Goal: Task Accomplishment & Management: Use online tool/utility

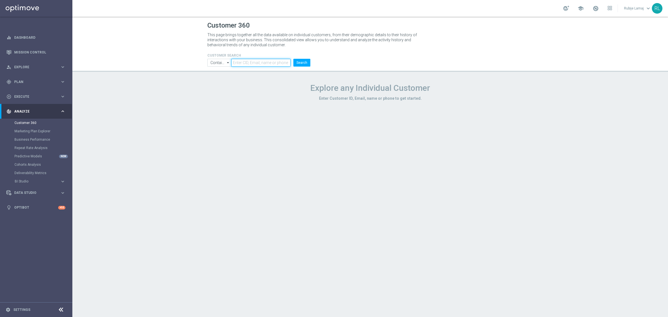
click at [247, 63] on input "text" at bounding box center [260, 63] width 59 height 8
paste input "4392630"
type input "4392630"
click at [302, 61] on button "Search" at bounding box center [301, 63] width 17 height 8
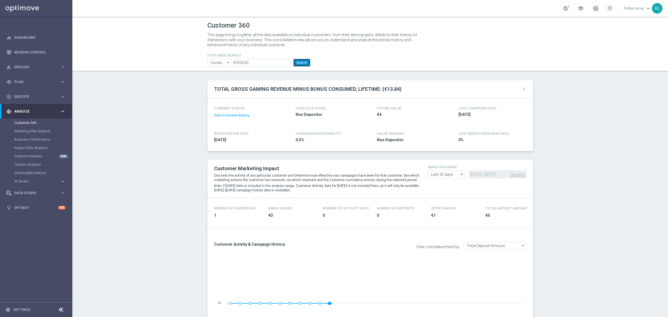
scroll to position [649, 0]
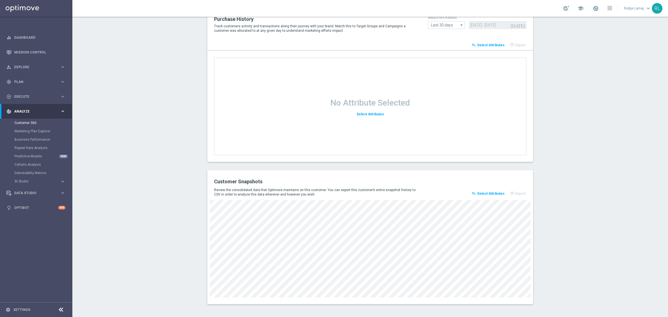
click at [485, 192] on span "Select Attributes" at bounding box center [491, 193] width 28 height 4
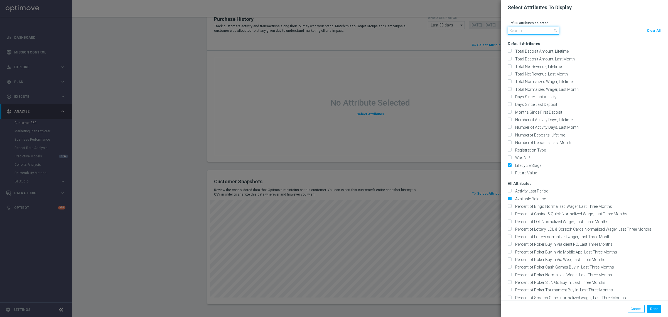
click at [525, 29] on input "text" at bounding box center [533, 31] width 51 height 8
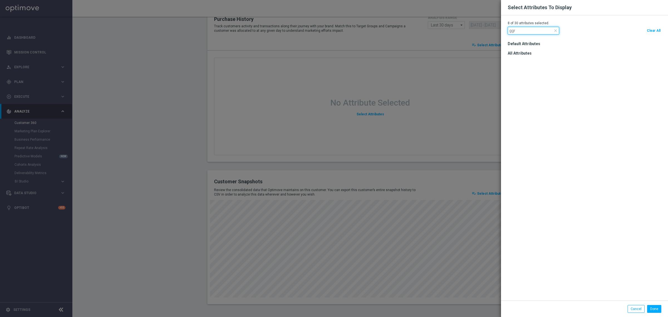
click at [515, 29] on input "ggr" at bounding box center [533, 31] width 51 height 8
type input "ggr"
click at [553, 30] on span "close" at bounding box center [555, 30] width 4 height 4
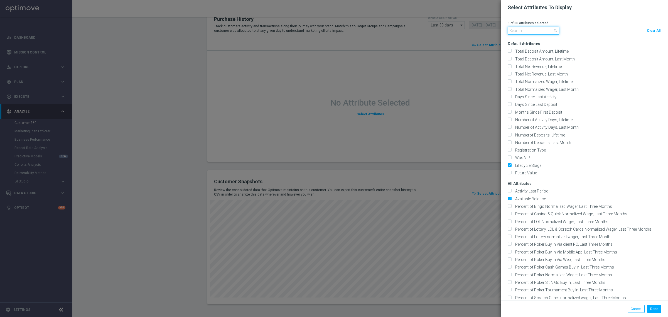
click at [540, 29] on input "text" at bounding box center [533, 31] width 51 height 8
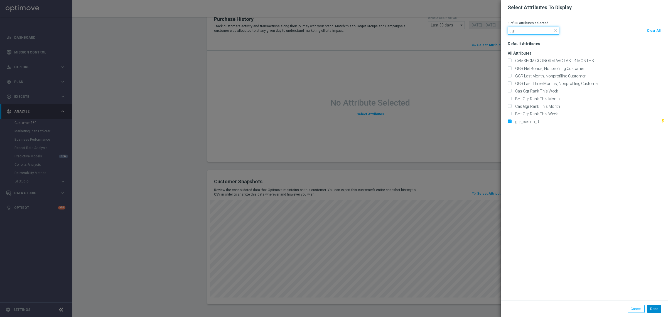
type input "ggr"
click at [648, 309] on button "Done" at bounding box center [654, 309] width 14 height 8
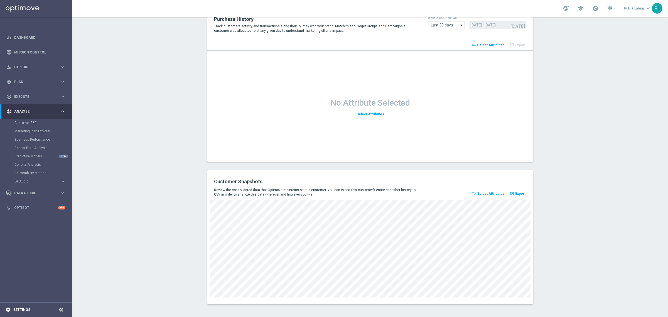
click at [19, 311] on div "settings Settings" at bounding box center [28, 309] width 56 height 5
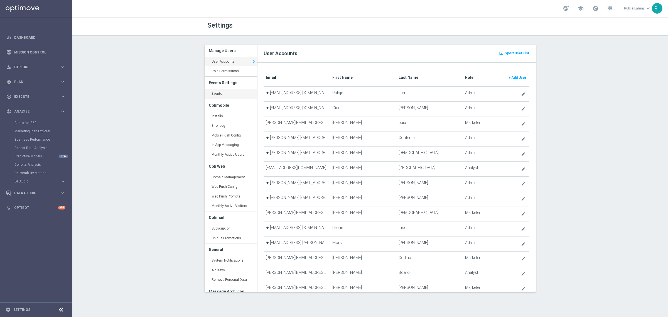
click at [219, 93] on link "Events keyboard_arrow_right" at bounding box center [231, 94] width 52 height 10
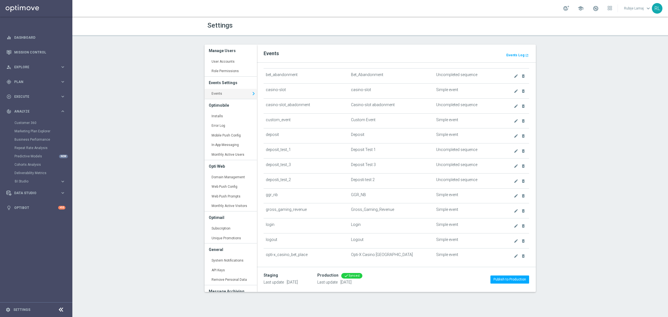
scroll to position [96, 0]
click at [514, 208] on icon "create" at bounding box center [516, 206] width 4 height 4
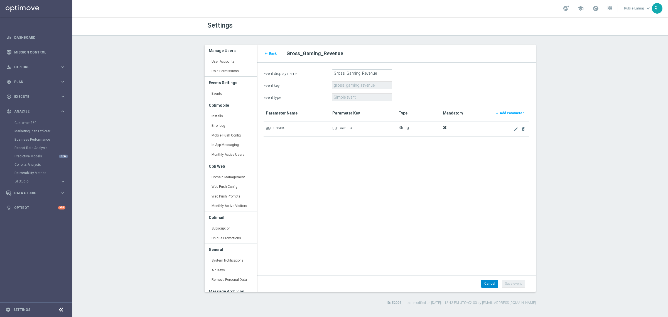
click at [493, 283] on link "Cancel" at bounding box center [489, 283] width 17 height 8
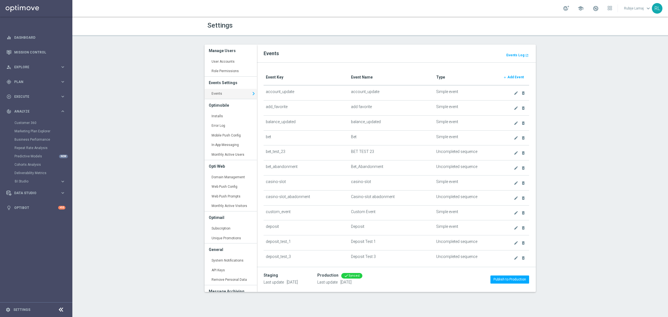
click at [136, 124] on div "Settings Manage Users User Accounts keyboard_arrow_right Role Permissions keybo…" at bounding box center [369, 167] width 595 height 300
click at [516, 56] on b "Events Log" at bounding box center [515, 55] width 18 height 4
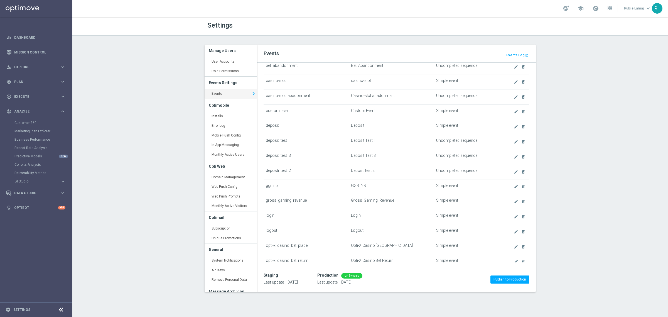
scroll to position [112, 0]
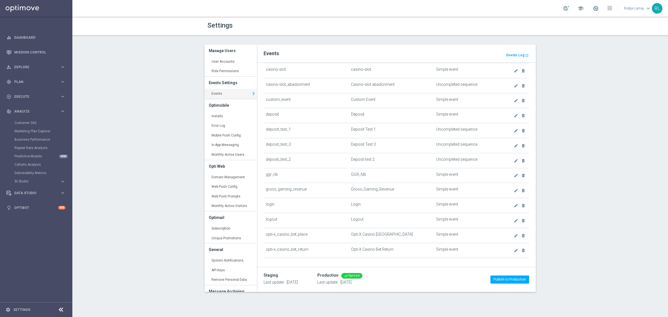
drag, startPoint x: 310, startPoint y: 193, endPoint x: 269, endPoint y: 194, distance: 40.4
click at [269, 194] on td "gross_gaming_revenue" at bounding box center [306, 190] width 85 height 15
drag, startPoint x: 19, startPoint y: 120, endPoint x: 31, endPoint y: 120, distance: 12.8
click at [19, 120] on div "Customer 360" at bounding box center [42, 123] width 57 height 8
click at [33, 122] on link "Customer 360" at bounding box center [35, 122] width 43 height 4
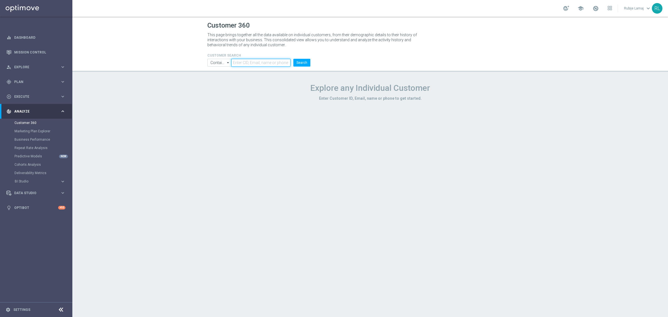
click at [235, 65] on input "text" at bounding box center [260, 63] width 59 height 8
paste input "3882014"
type input "3882014"
click at [296, 65] on button "Search" at bounding box center [301, 63] width 17 height 8
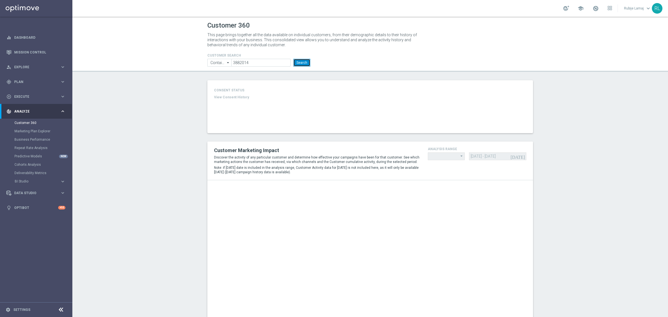
type input "Last 30 days"
type input "Total Deposit Amount"
type input "Last 30 days"
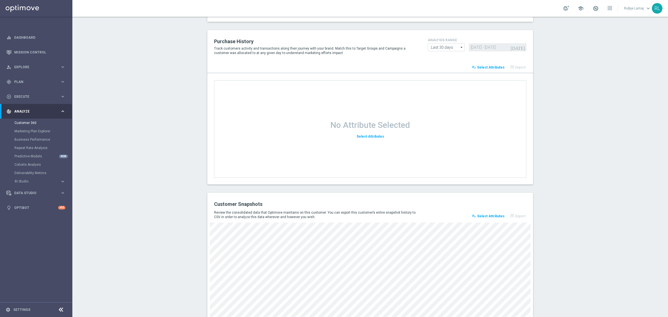
scroll to position [624, 0]
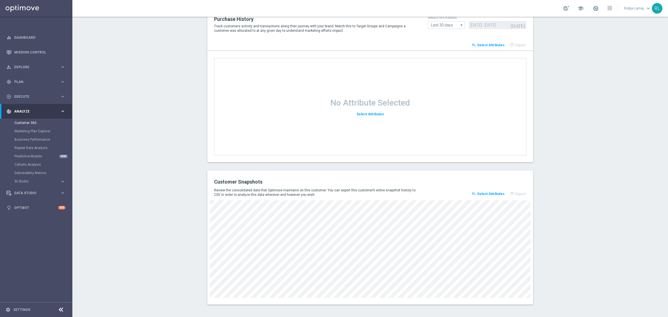
click at [499, 192] on span "Select Attributes" at bounding box center [491, 194] width 28 height 4
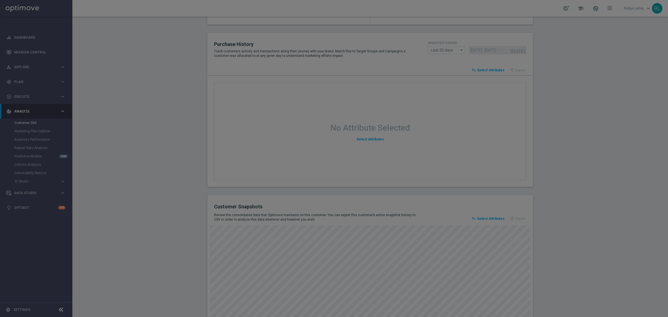
scroll to position [649, 0]
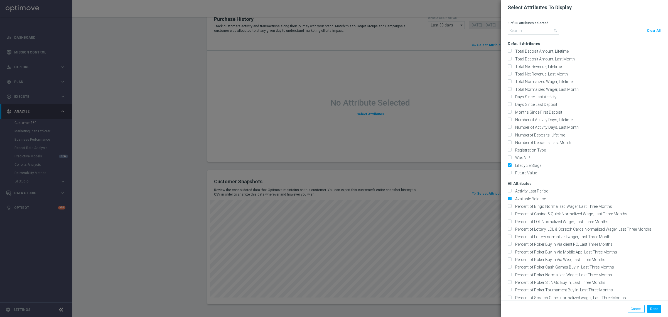
click at [650, 31] on span "Clear All" at bounding box center [654, 31] width 14 height 4
checkbox input "false"
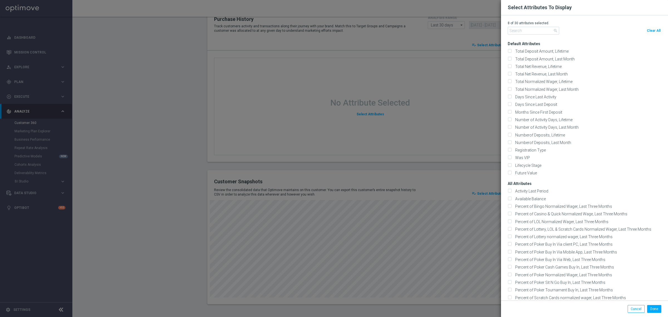
checkbox input "false"
click at [525, 31] on input "text" at bounding box center [533, 31] width 51 height 8
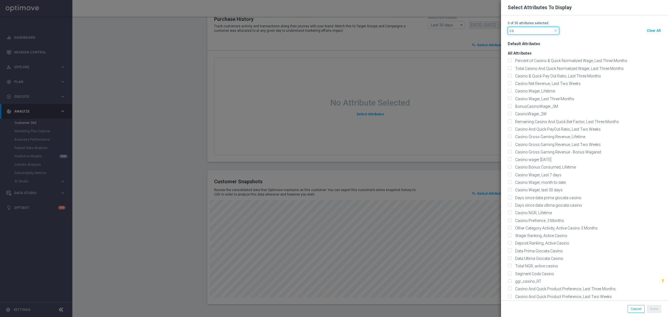
type input "c"
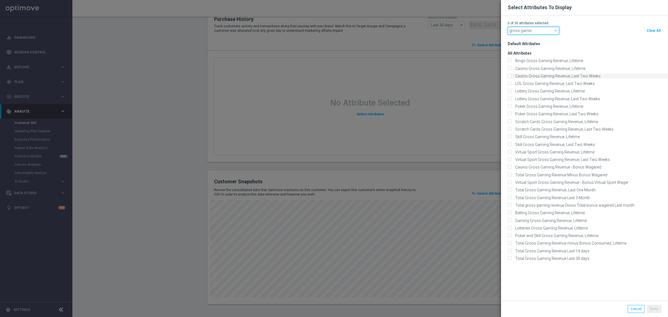
type input "gross gamin"
click at [508, 75] on input "Casino Gross Gaming Revenue, Last Two Weeks" at bounding box center [510, 77] width 4 height 4
checkbox input "true"
drag, startPoint x: 550, startPoint y: 30, endPoint x: 531, endPoint y: 31, distance: 18.9
click at [553, 30] on span "close" at bounding box center [555, 30] width 4 height 4
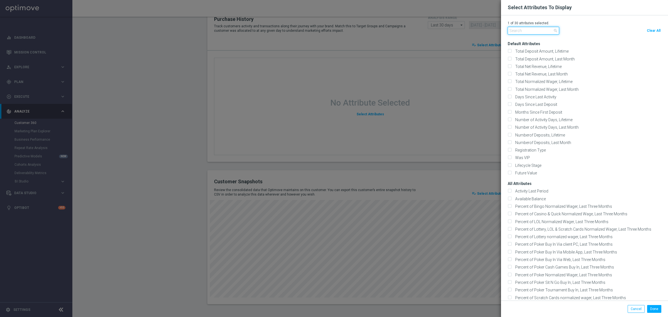
click at [524, 31] on input "text" at bounding box center [533, 31] width 51 height 8
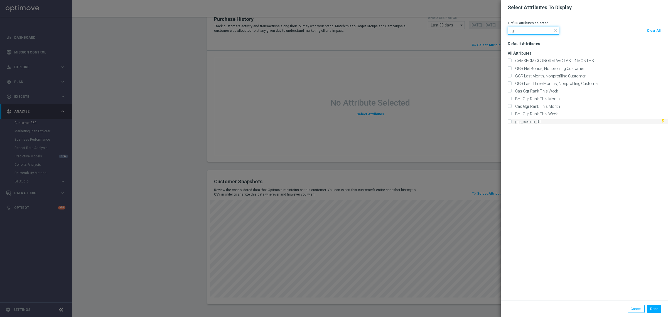
type input "ggr"
click at [508, 120] on input "ggr_casino_RT" at bounding box center [510, 122] width 4 height 4
checkbox input "true"
click at [650, 309] on button "Done" at bounding box center [654, 309] width 14 height 8
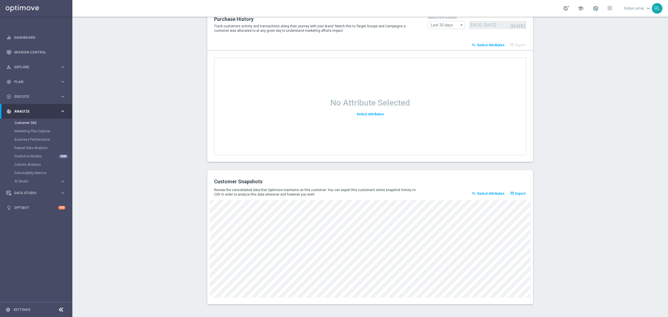
click at [485, 191] on button "playlist_add_check Select Attributes" at bounding box center [488, 193] width 35 height 8
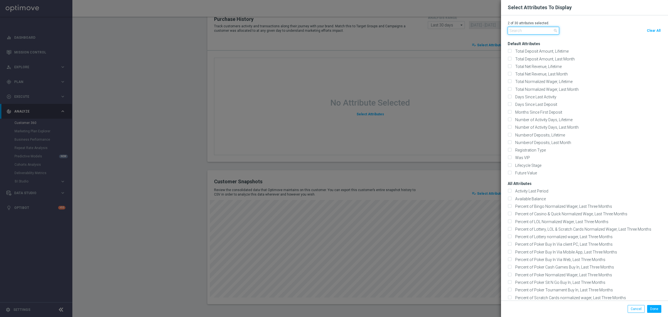
click at [538, 30] on input "text" at bounding box center [533, 31] width 51 height 8
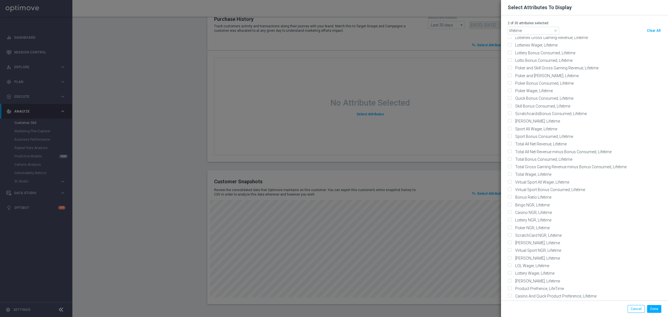
scroll to position [0, 0]
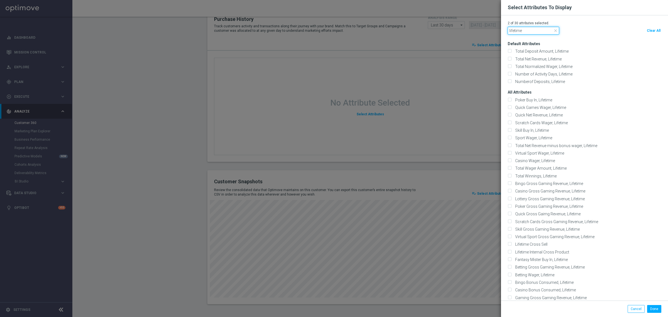
drag, startPoint x: 525, startPoint y: 32, endPoint x: 482, endPoint y: 29, distance: 42.7
click at [482, 29] on modal-container "Select Attributes To Display 2 of 30 attributes selected. lifetime close Clear …" at bounding box center [334, 158] width 668 height 317
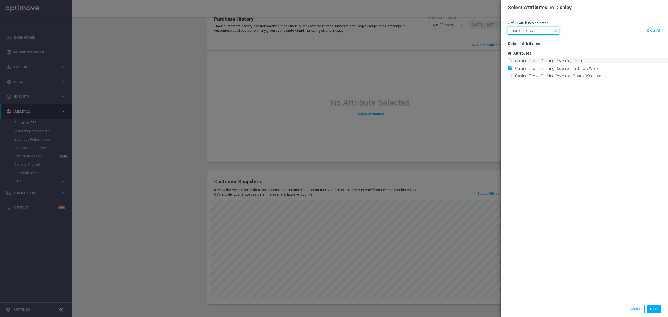
type input "casino gross"
click at [508, 61] on input "Casino Gross Gaming Revenue, Lifetime" at bounding box center [510, 61] width 4 height 4
checkbox input "true"
click at [653, 312] on button "Done" at bounding box center [654, 309] width 14 height 8
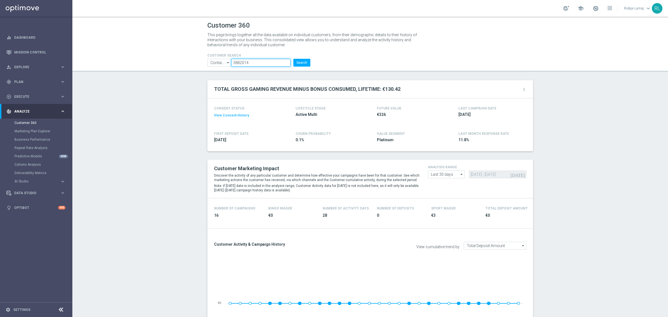
drag, startPoint x: 248, startPoint y: 63, endPoint x: 215, endPoint y: 58, distance: 33.4
click at [215, 59] on ul "Contains Contains arrow_drop_down Drag here to set row groups Drag here to set …" at bounding box center [259, 63] width 106 height 8
paste input "4392630"
type input "4392630"
click at [302, 63] on button "Search" at bounding box center [301, 63] width 17 height 8
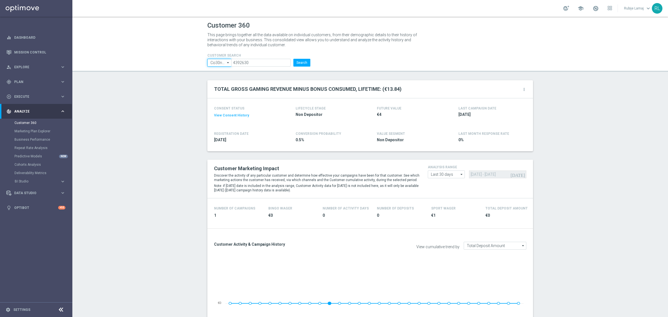
type input "Co30ntains"
drag, startPoint x: 248, startPoint y: 63, endPoint x: 222, endPoint y: 59, distance: 27.0
click at [222, 59] on ul "Co30ntains Contains arrow_drop_down Drag here to set row groups Drag here to se…" at bounding box center [259, 63] width 106 height 8
paste input "3882014"
type input "3882014"
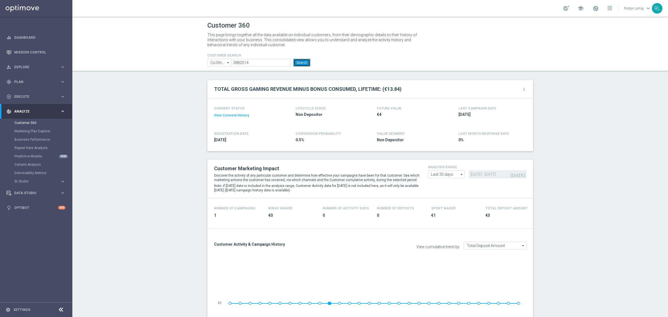
click at [304, 63] on button "Search" at bounding box center [301, 63] width 17 height 8
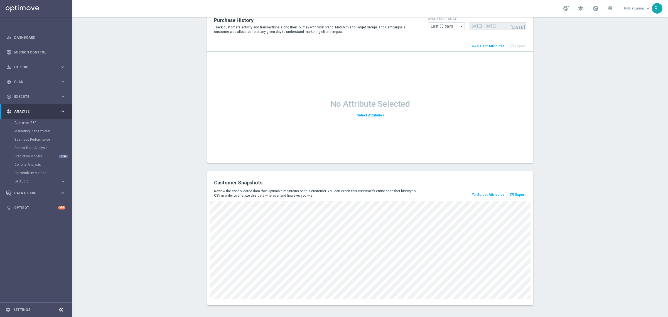
scroll to position [649, 0]
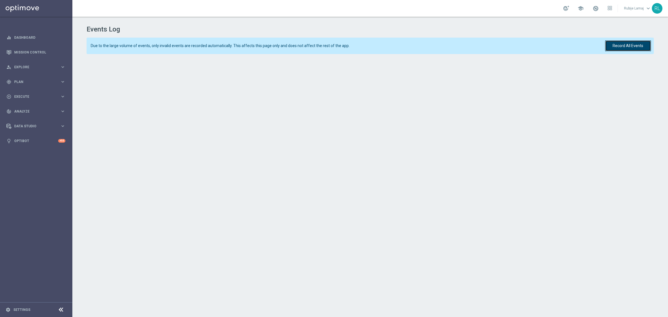
click at [621, 47] on button "Record All Events" at bounding box center [628, 45] width 46 height 11
click at [8, 310] on icon "settings" at bounding box center [8, 309] width 5 height 5
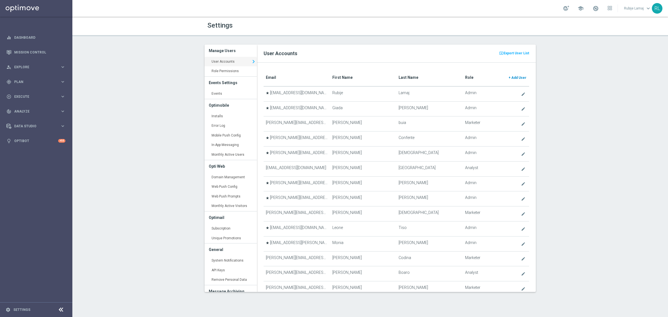
click at [508, 76] on link "+ Add User" at bounding box center [517, 77] width 19 height 9
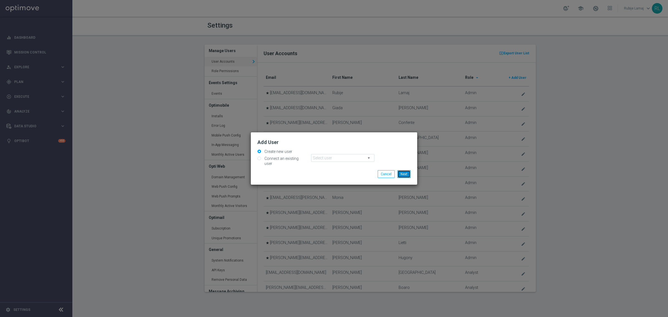
click at [405, 173] on button "Next" at bounding box center [403, 174] width 13 height 8
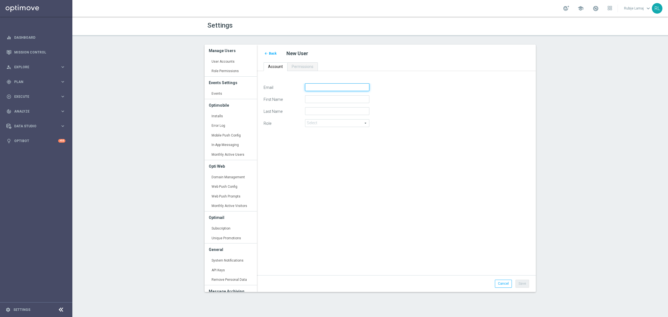
click at [330, 88] on input "Email" at bounding box center [337, 87] width 64 height 8
paste input "lorenzo.monteverdi@fluttersea.com"
type input "lorenzo.monteverdi@fluttersea.com"
click at [313, 95] on input "First Name" at bounding box center [337, 99] width 64 height 8
paste input "Lorenzo"
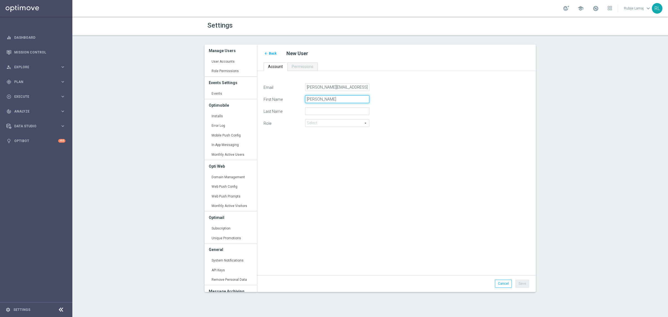
type input "Lorenzo"
click at [326, 87] on input "lorenzo.monteverdi@fluttersea.com" at bounding box center [337, 87] width 64 height 8
click at [326, 110] on input "Last Name" at bounding box center [337, 111] width 64 height 8
paste input "monteverdi"
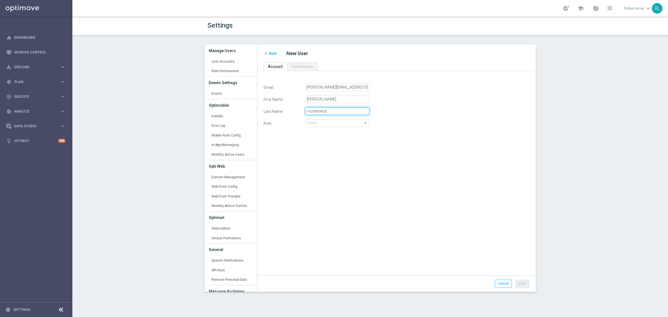
click at [310, 113] on input "monteverdi" at bounding box center [337, 111] width 64 height 8
type input "Monteverdi"
click at [394, 172] on div "Email lorenzo.monteverdi@fluttersea.com First Name Lorenzo Last Name Monteverdi…" at bounding box center [396, 176] width 274 height 186
click at [329, 121] on span at bounding box center [337, 122] width 64 height 7
click at [321, 129] on span "Analyst" at bounding box center [337, 131] width 58 height 4
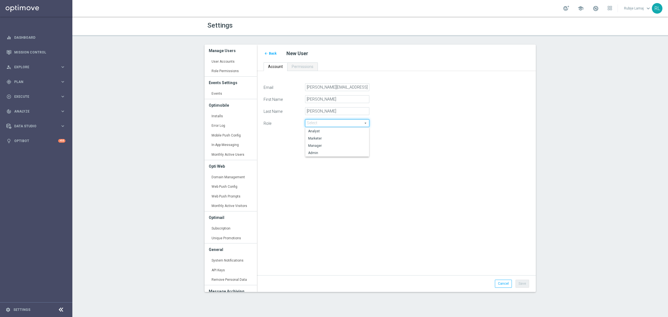
type input "Analyst"
click at [425, 193] on div "Email lorenzo.monteverdi@fluttersea.com First Name Lorenzo Last Name Monteverdi…" at bounding box center [396, 176] width 274 height 186
click at [523, 285] on button "Save" at bounding box center [522, 283] width 14 height 8
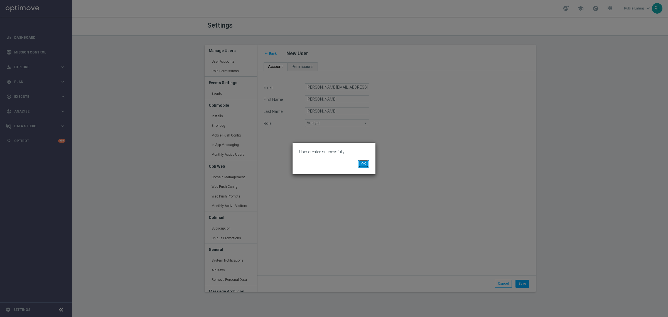
click at [363, 166] on button "OK" at bounding box center [363, 164] width 11 height 8
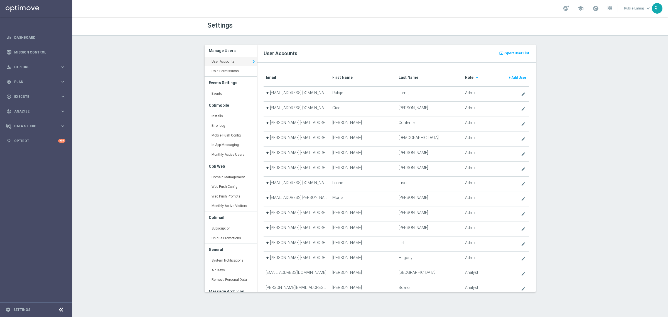
drag, startPoint x: 344, startPoint y: 74, endPoint x: 497, endPoint y: 66, distance: 153.0
click at [344, 74] on th "First Name" at bounding box center [363, 77] width 66 height 17
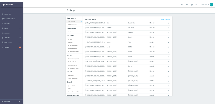
scroll to position [1147, 0]
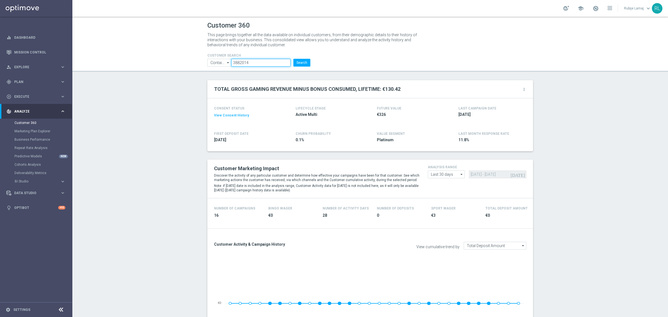
drag, startPoint x: 256, startPoint y: 65, endPoint x: 227, endPoint y: 62, distance: 29.3
click at [227, 62] on ul "Contains Contains arrow_drop_down Show Selected 0 of NaN Contains Equals" at bounding box center [259, 63] width 106 height 8
click at [257, 63] on input "3882014" at bounding box center [260, 63] width 59 height 8
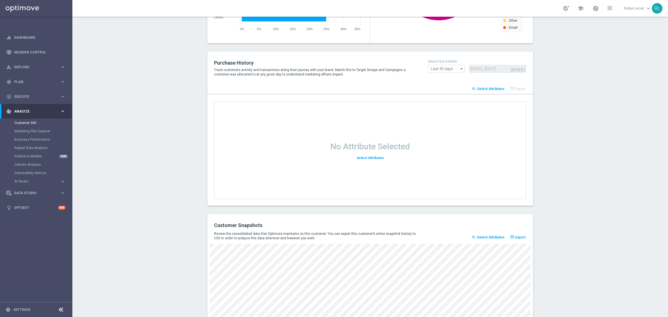
scroll to position [649, 0]
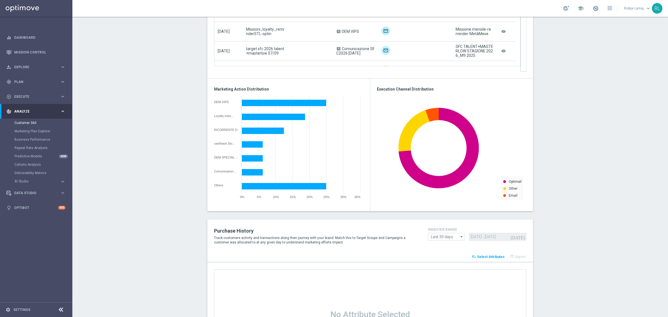
scroll to position [649, 0]
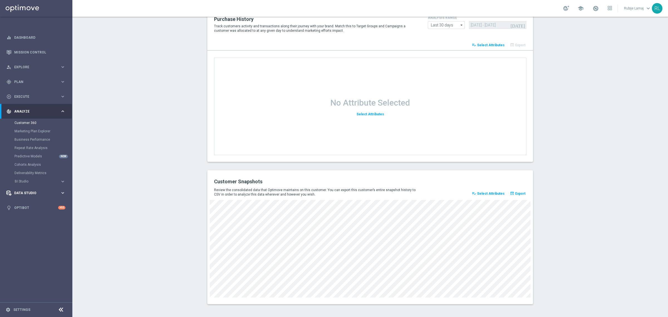
click at [23, 191] on span "Data Studio" at bounding box center [37, 192] width 46 height 3
click at [30, 146] on link "Real-Time Attributes" at bounding box center [35, 146] width 43 height 4
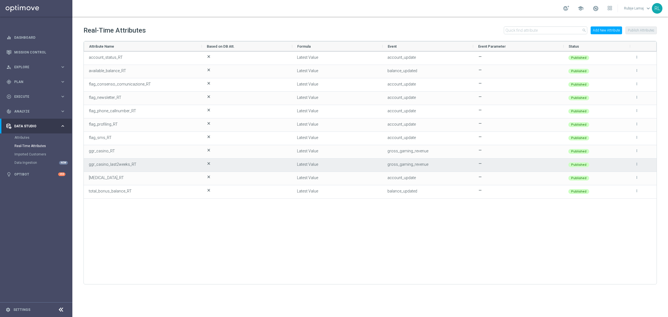
click at [635, 164] on icon "more_vert" at bounding box center [637, 164] width 4 height 4
click at [622, 170] on span "Delete" at bounding box center [626, 169] width 10 height 4
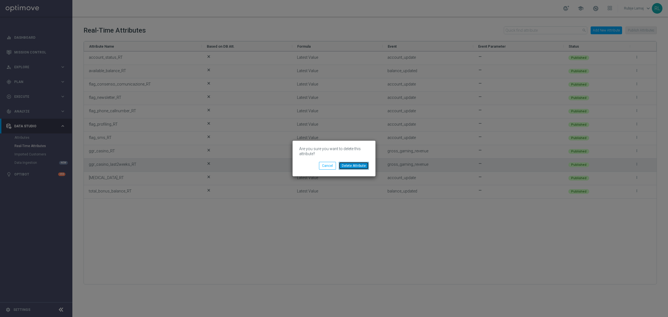
click at [344, 165] on button "Delete Attribute" at bounding box center [354, 166] width 30 height 8
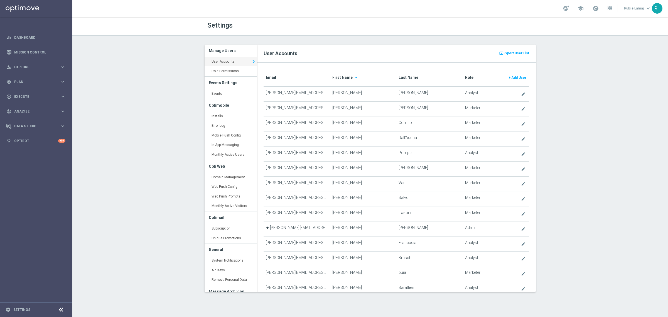
click at [150, 196] on div "Settings Manage Users User Accounts keyboard_arrow_right Role Permissions keybo…" at bounding box center [369, 167] width 595 height 300
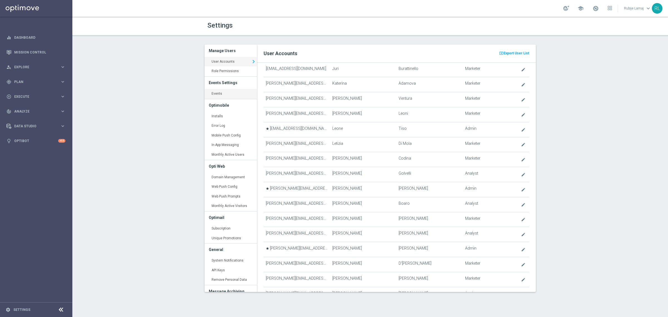
click at [225, 91] on link "Events keyboard_arrow_right" at bounding box center [231, 94] width 52 height 10
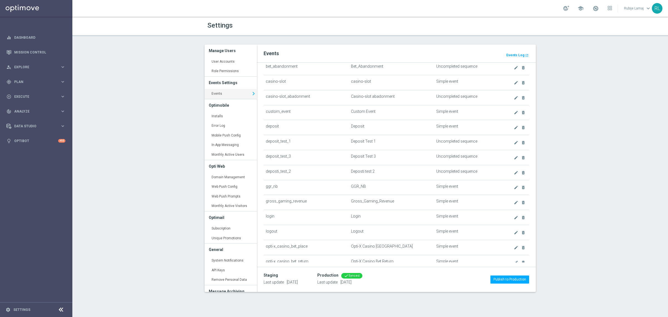
scroll to position [103, 0]
click at [514, 201] on icon "create" at bounding box center [516, 199] width 4 height 4
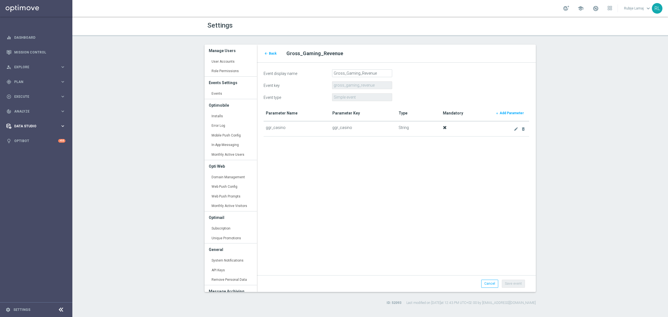
click at [49, 127] on span "Data Studio" at bounding box center [37, 125] width 46 height 3
click at [37, 145] on link "Real-Time Attributes" at bounding box center [35, 146] width 43 height 4
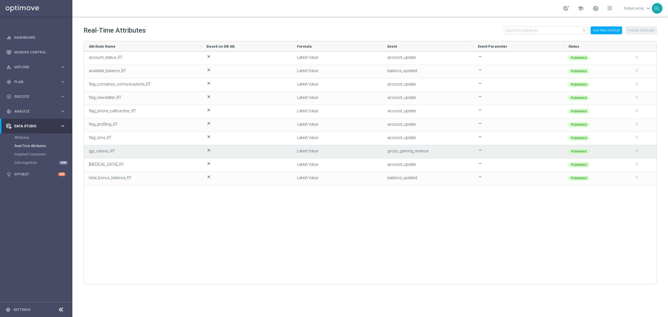
click at [637, 151] on icon "more_vert" at bounding box center [637, 151] width 4 height 4
click at [628, 148] on li "edit Edit" at bounding box center [624, 148] width 22 height 8
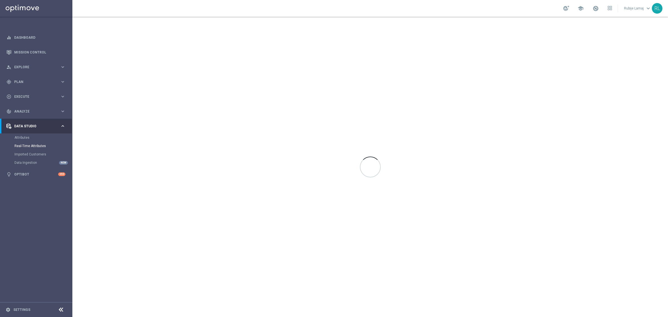
type input "ggr_casino_RT"
type input "string"
type input "Latest Value"
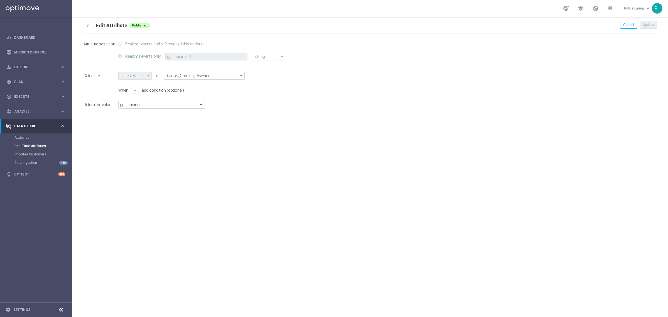
click at [352, 183] on div "chevron_left Edit Attribute Published Cancel Update Attribute based on Realtime…" at bounding box center [369, 167] width 595 height 300
click at [629, 26] on span "Cancel" at bounding box center [628, 25] width 11 height 4
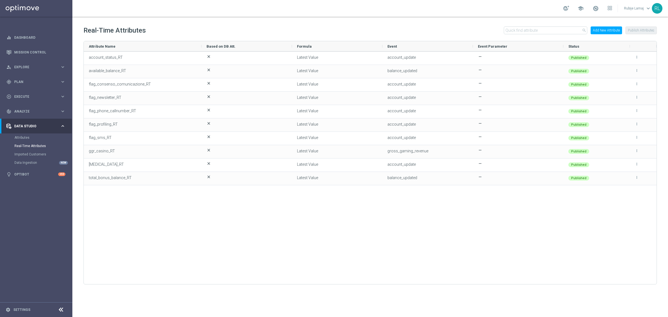
click at [605, 30] on button "Add New Attribute" at bounding box center [605, 30] width 31 height 8
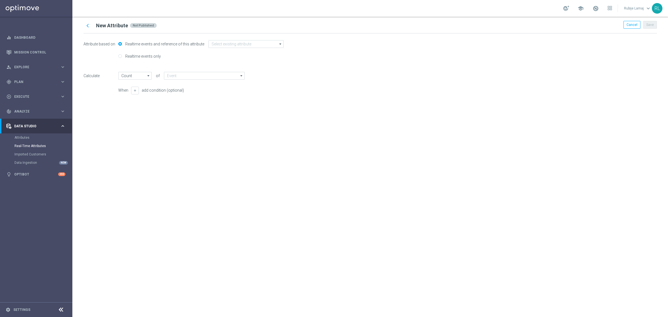
click at [145, 55] on label "Realtime events only" at bounding box center [142, 56] width 37 height 5
click at [122, 55] on input "Realtime events only" at bounding box center [120, 57] width 4 height 4
radio input "true"
radio input "false"
click at [178, 54] on input "text" at bounding box center [206, 57] width 82 height 8
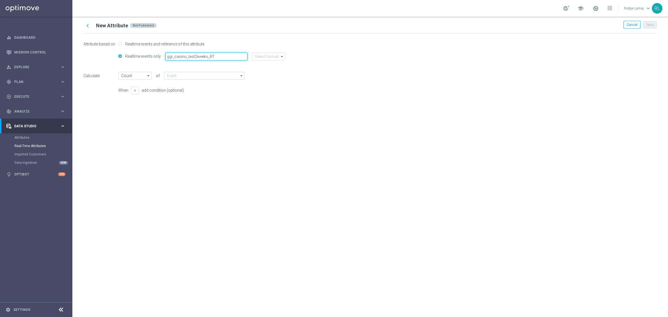
type input "ggr_casino_last2weeks_RT"
click at [255, 56] on input at bounding box center [268, 57] width 33 height 8
click at [275, 90] on div "string" at bounding box center [272, 90] width 33 height 8
type input "Latest Value"
type input "string"
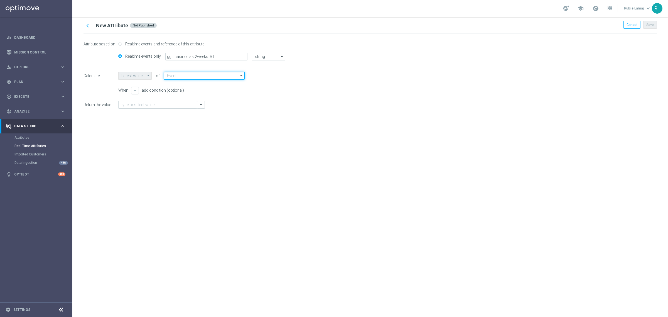
click at [174, 74] on input at bounding box center [204, 76] width 81 height 8
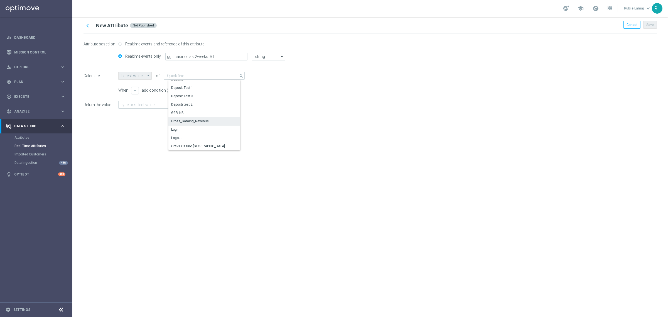
click at [205, 121] on div "Gross_Gaming_Revenue" at bounding box center [190, 121] width 38 height 5
type input "Gross_Gaming_Revenue"
click at [144, 107] on input "text" at bounding box center [157, 105] width 79 height 8
click at [200, 103] on icon "arrow_drop_down" at bounding box center [200, 104] width 5 height 5
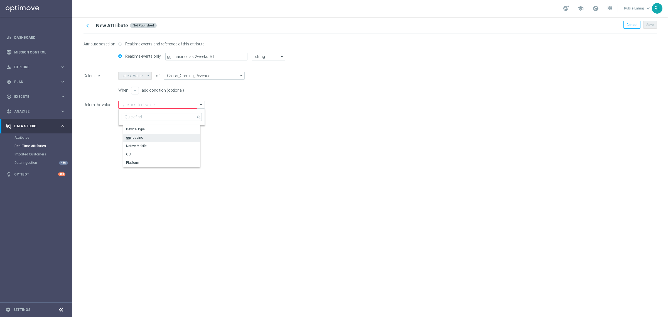
click at [161, 135] on div "ggr_casino" at bounding box center [166, 138] width 86 height 8
type input "ggr_casino"
click at [277, 152] on div "chevron_left New Attribute Not Published Cancel Save Attribute based on Realtim…" at bounding box center [369, 167] width 595 height 300
click at [648, 26] on button "Save" at bounding box center [650, 25] width 14 height 8
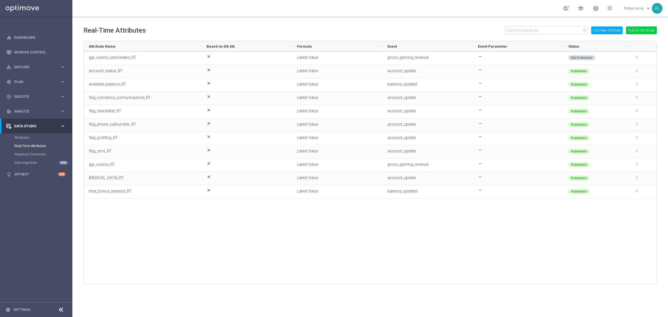
click at [639, 33] on button "Publish Attributes" at bounding box center [641, 30] width 31 height 8
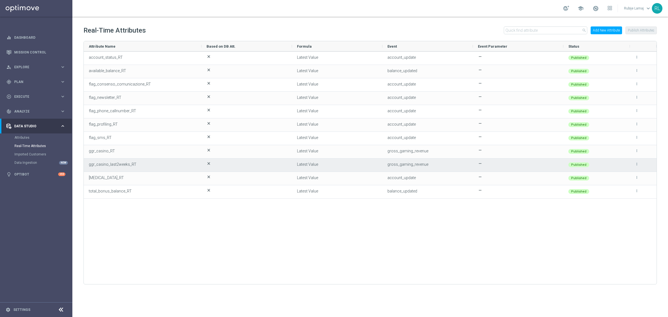
click at [636, 164] on icon "more_vert" at bounding box center [637, 164] width 4 height 4
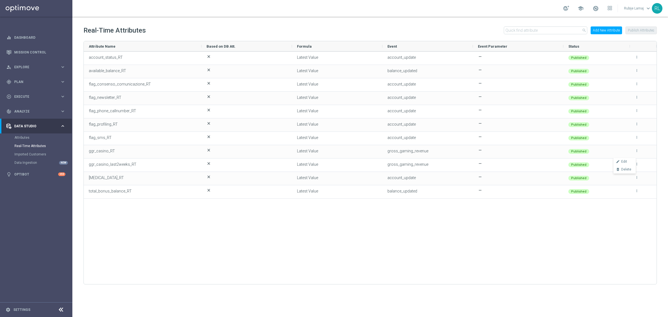
click at [287, 240] on div "account_status_RT close Latest Value account_update remove Published more_vert …" at bounding box center [370, 164] width 573 height 227
click at [270, 213] on div "account_status_RT close Latest Value account_update remove Published more_vert …" at bounding box center [370, 164] width 573 height 227
click at [14, 310] on link "Settings" at bounding box center [21, 309] width 17 height 3
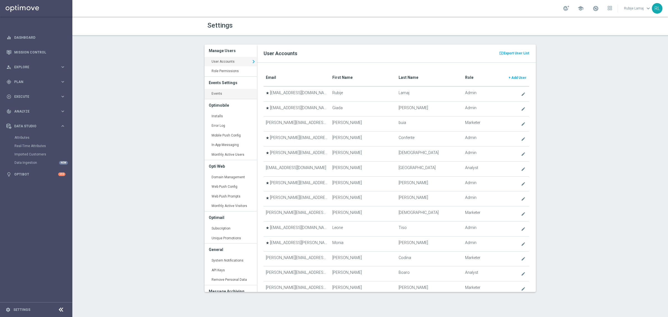
click at [236, 96] on link "Events keyboard_arrow_right" at bounding box center [231, 94] width 52 height 10
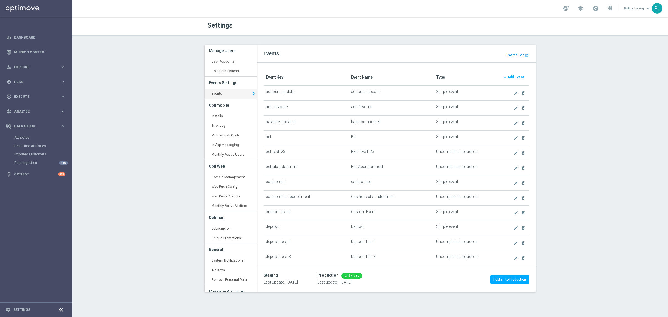
click at [517, 56] on b "Events Log" at bounding box center [515, 55] width 18 height 4
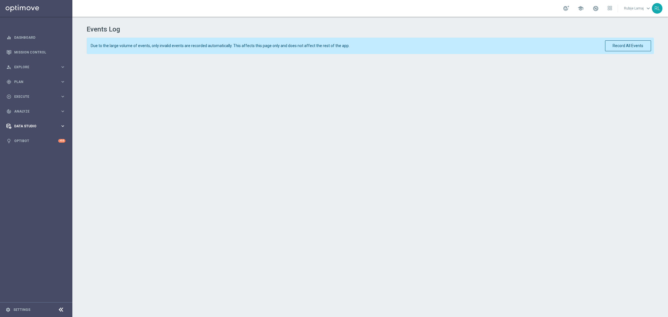
click at [33, 125] on span "Data Studio" at bounding box center [37, 125] width 46 height 3
click at [40, 145] on link "Real-Time Attributes" at bounding box center [35, 146] width 43 height 4
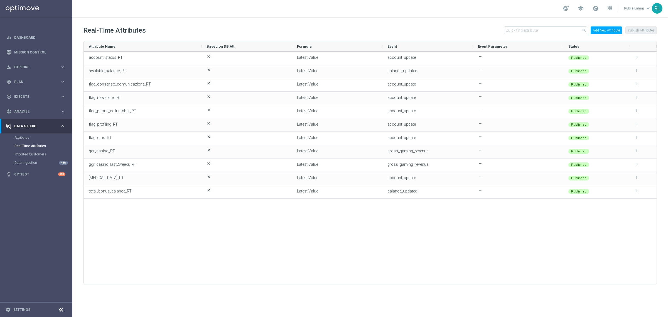
click at [284, 254] on div "account_status_RT close Latest Value account_update remove Published more_vert …" at bounding box center [370, 164] width 573 height 227
